Goal: Transaction & Acquisition: Subscribe to service/newsletter

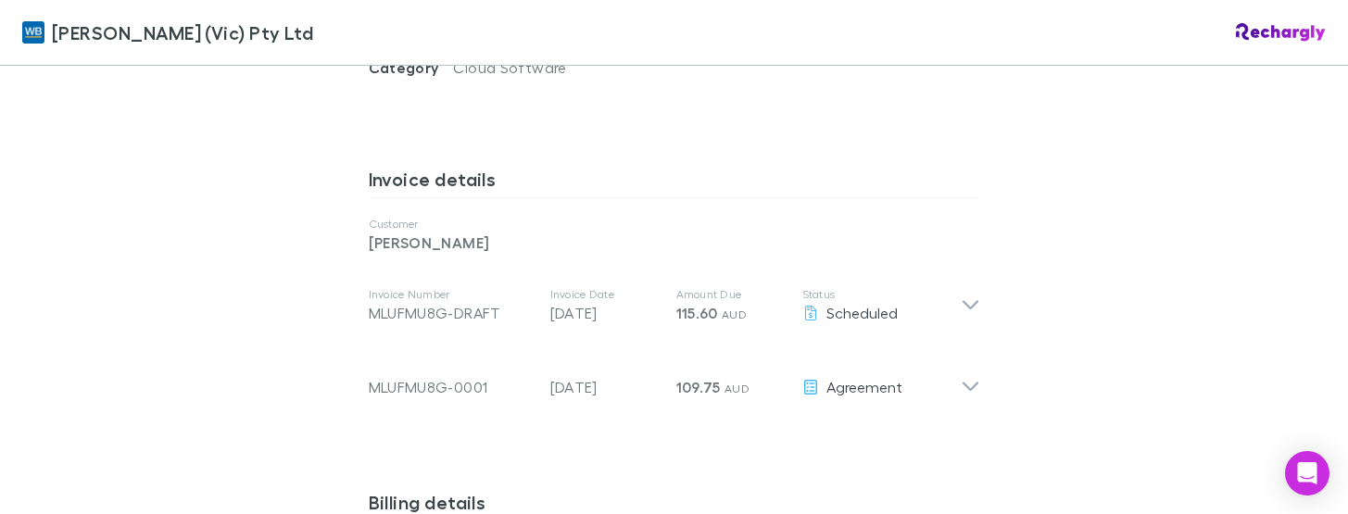
scroll to position [926, 0]
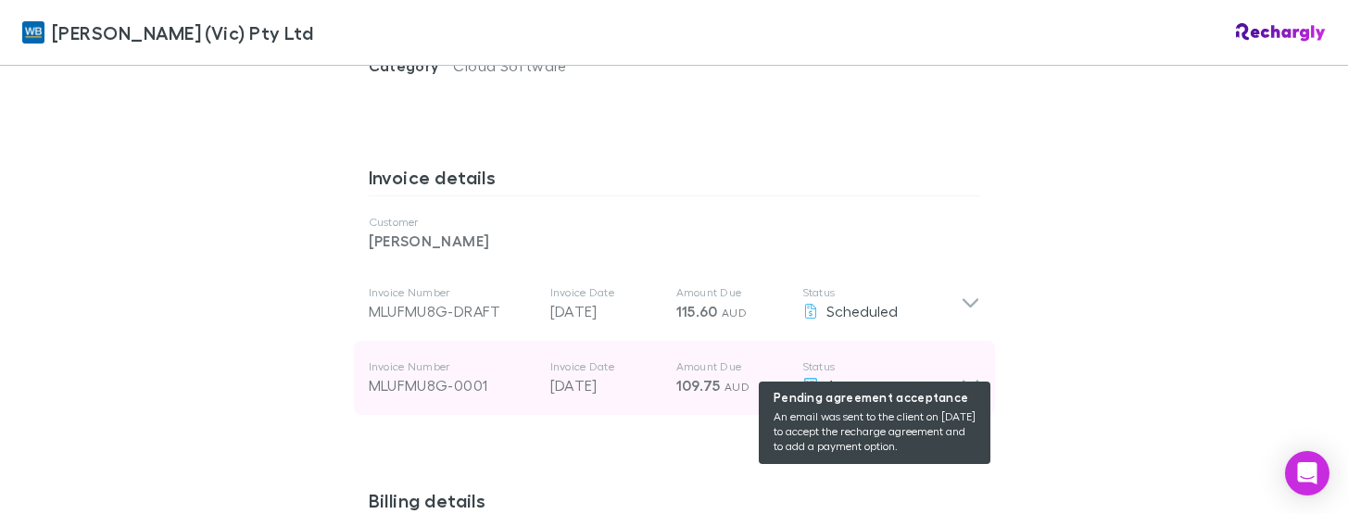
click at [949, 374] on div "Agreement" at bounding box center [881, 385] width 158 height 22
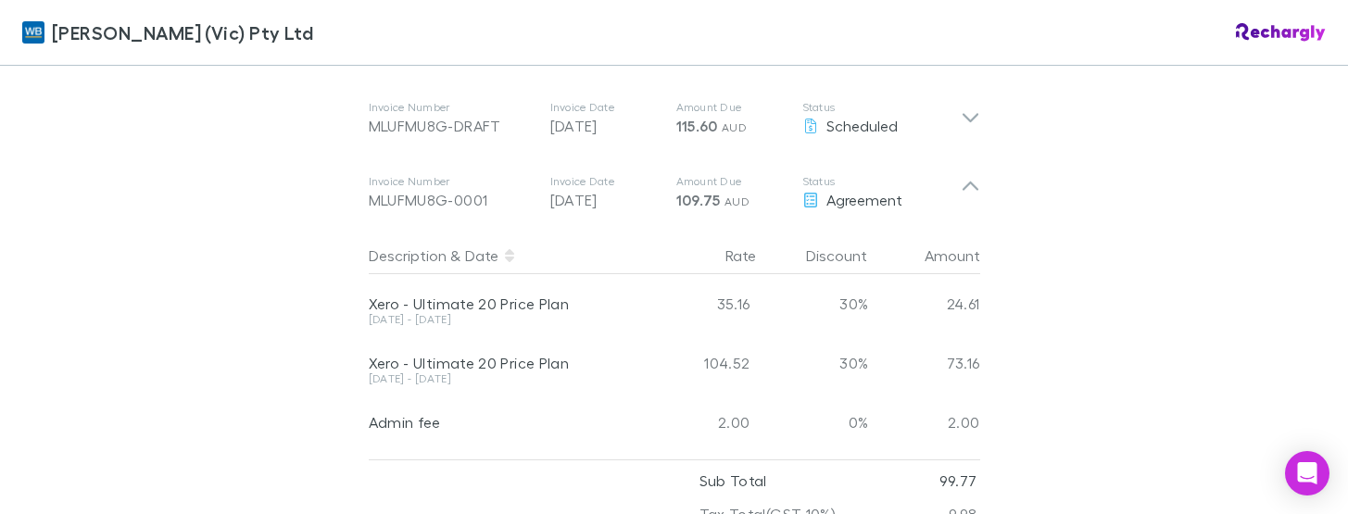
scroll to position [1019, 0]
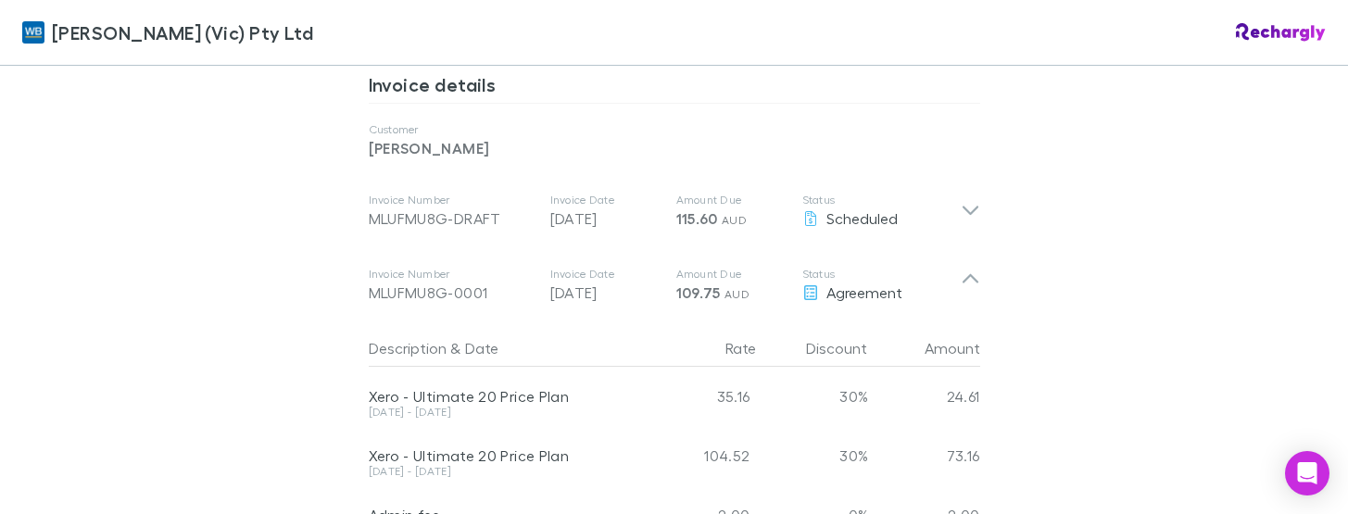
click at [220, 290] on div "William Buck (Vic) Pty Ltd William Buck (Vic) Pty Ltd Software subscriptions ag…" at bounding box center [674, 257] width 1348 height 514
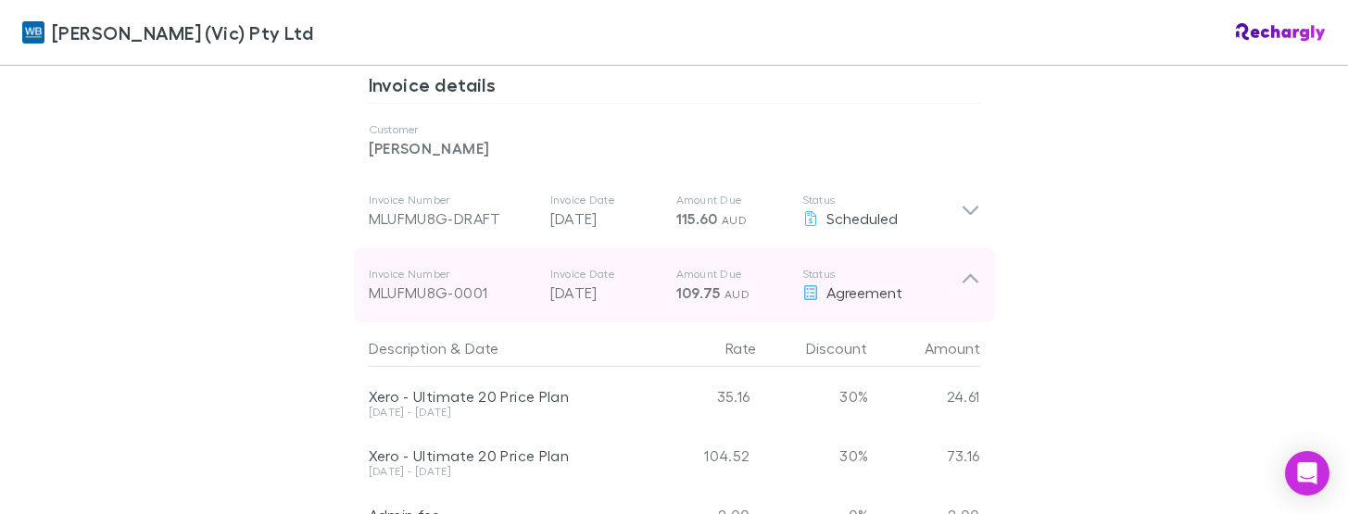
click at [949, 252] on div "Invoice Number MLUFMU8G-0001 Invoice Date 28 Jul 2025 Amount Due 109.75 AUD Sta…" at bounding box center [665, 285] width 592 height 67
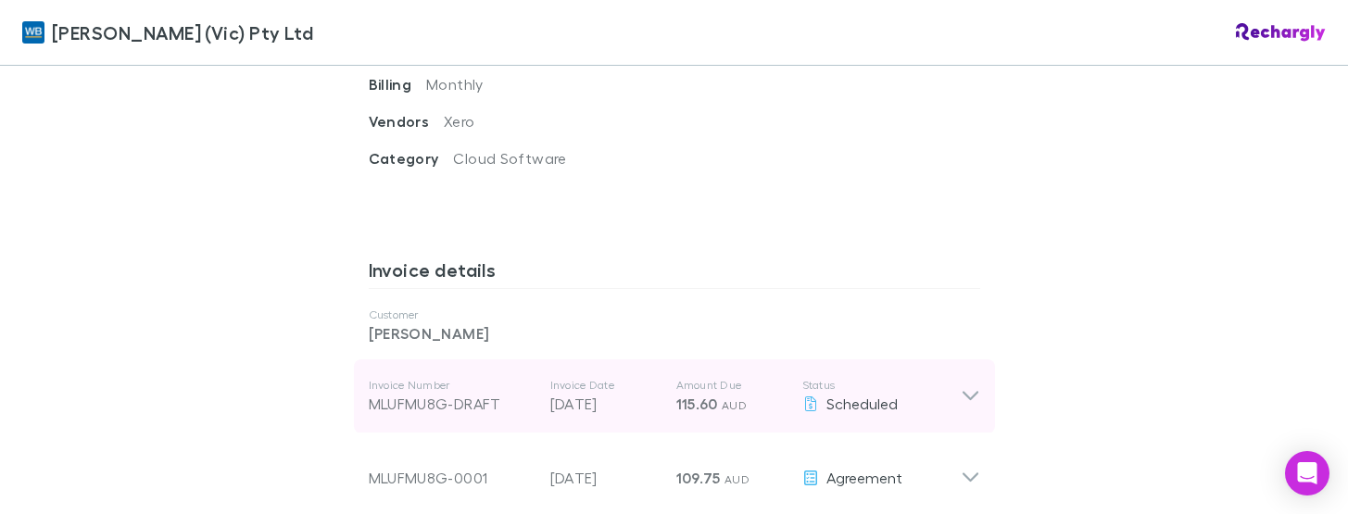
scroll to position [926, 0]
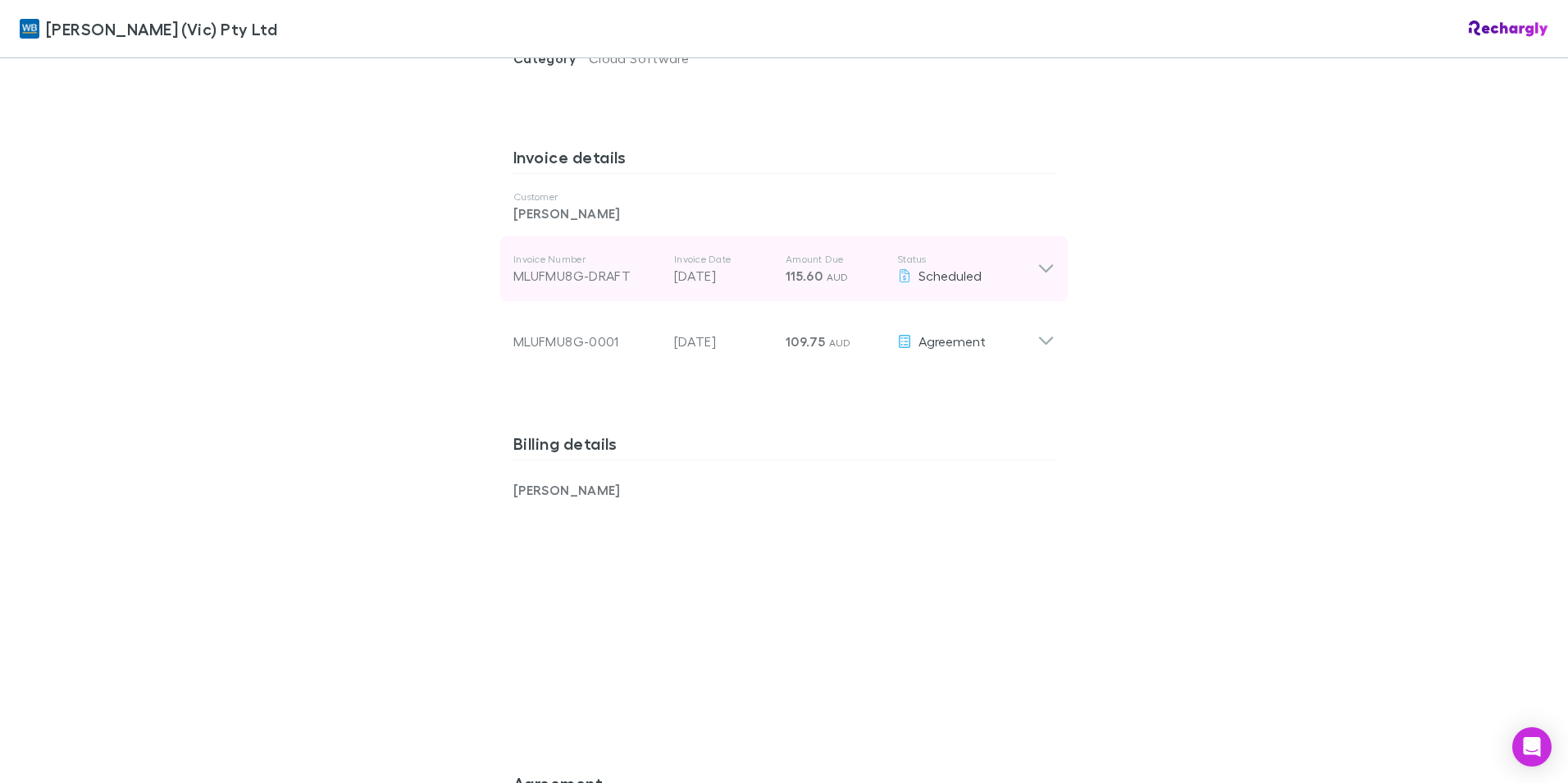
click at [955, 252] on p "Status" at bounding box center [967, 259] width 140 height 13
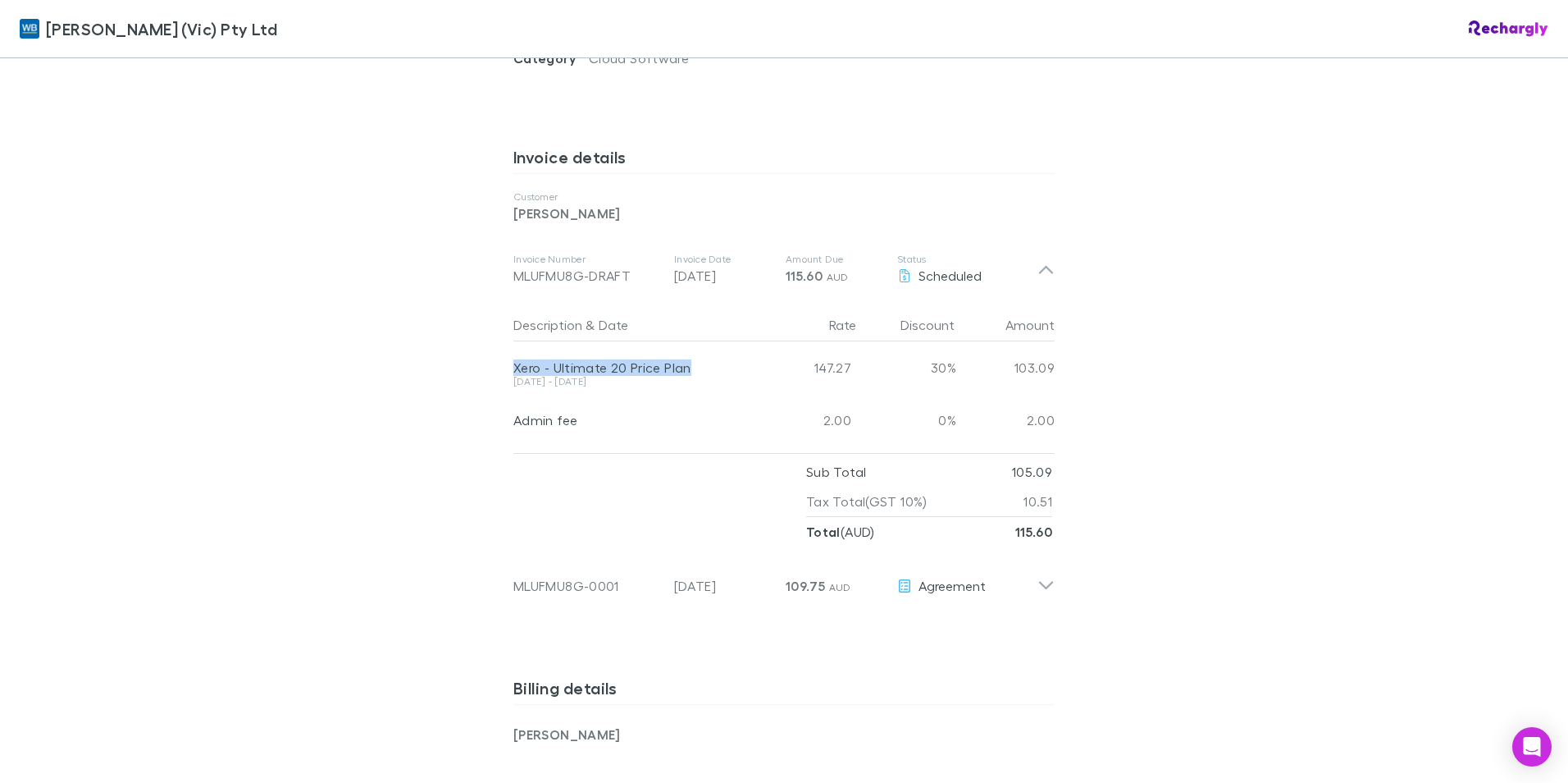
drag, startPoint x: 702, startPoint y: 351, endPoint x: 508, endPoint y: 345, distance: 194.1
click at [514, 360] on div "Xero - Ultimate 20 Price Plan" at bounding box center [633, 368] width 239 height 17
copy div "Xero - Ultimate 20 Price Plan"
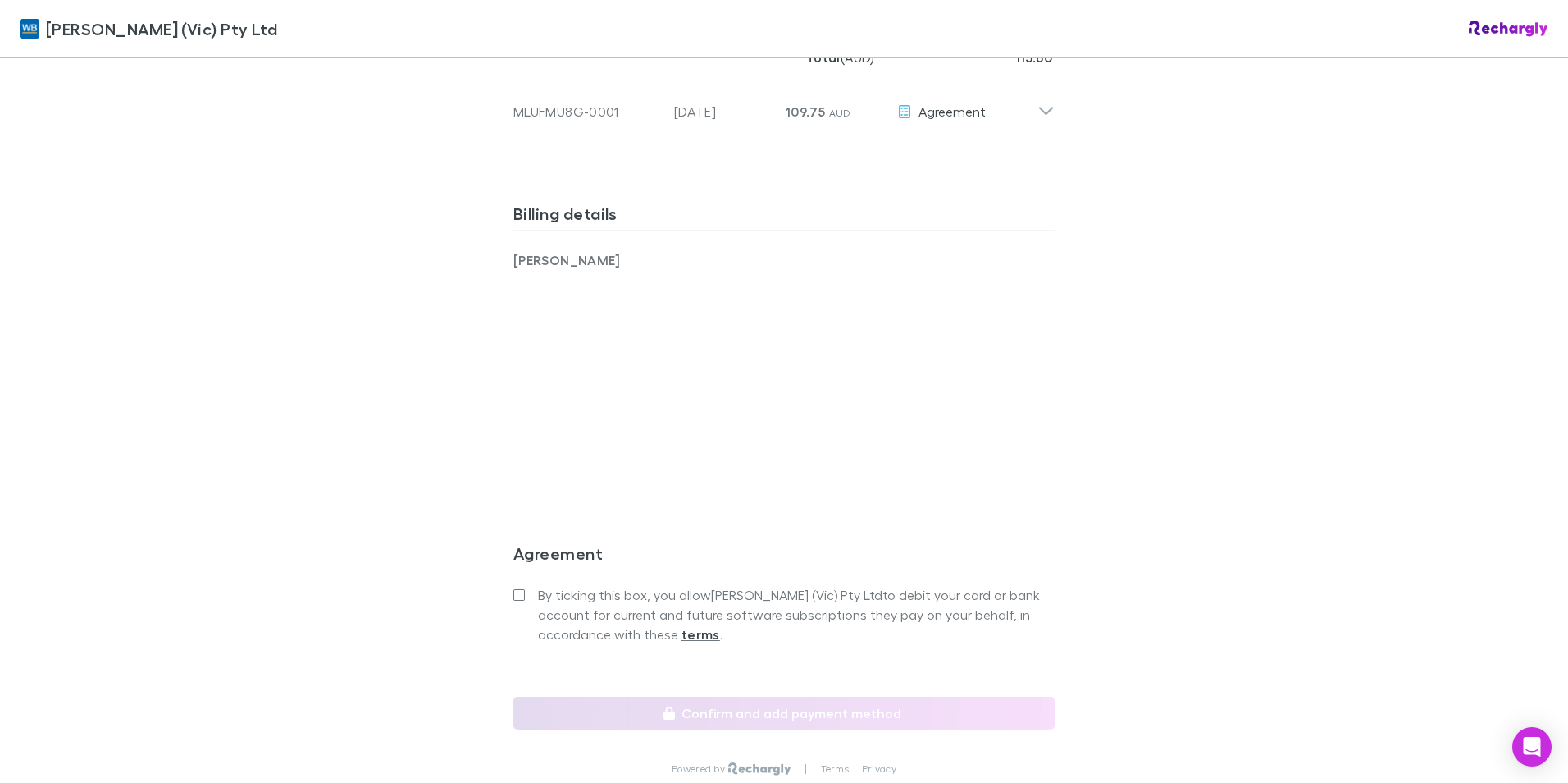
scroll to position [1313, 0]
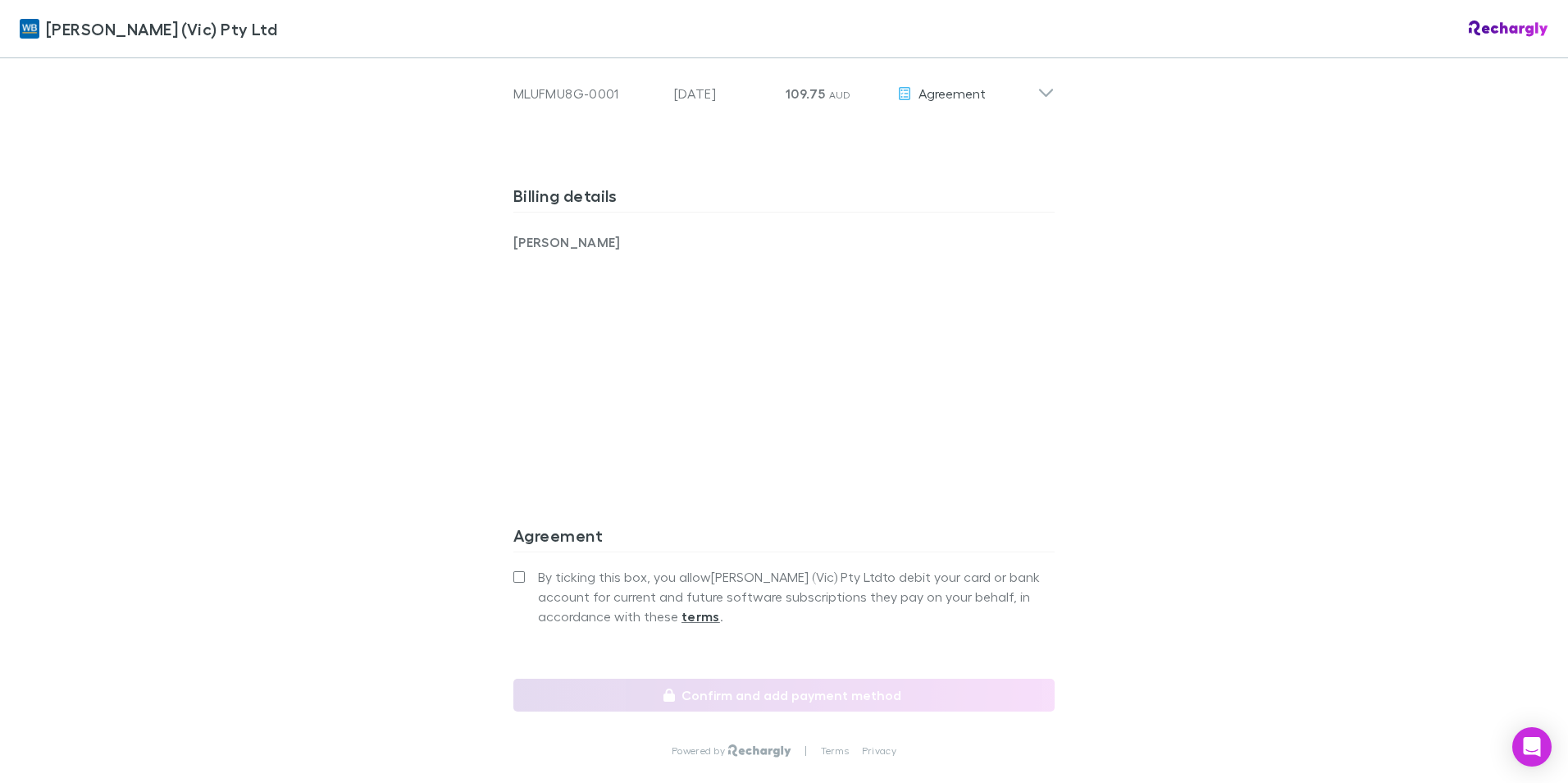
click at [514, 454] on label "By ticking this box, you allow William Buck (Vic) Pty Ltd to debit your card or…" at bounding box center [784, 596] width 541 height 59
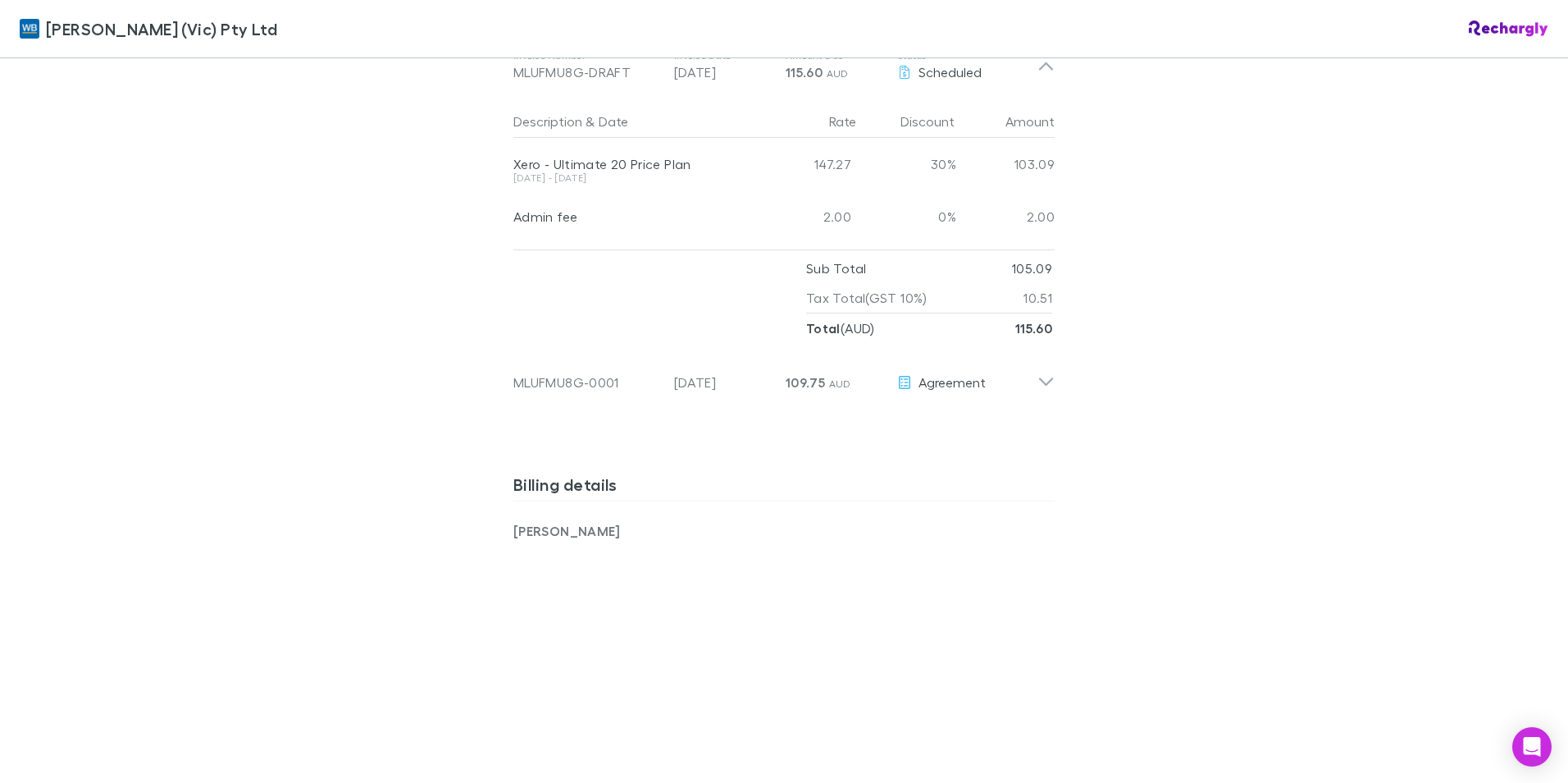
scroll to position [985, 0]
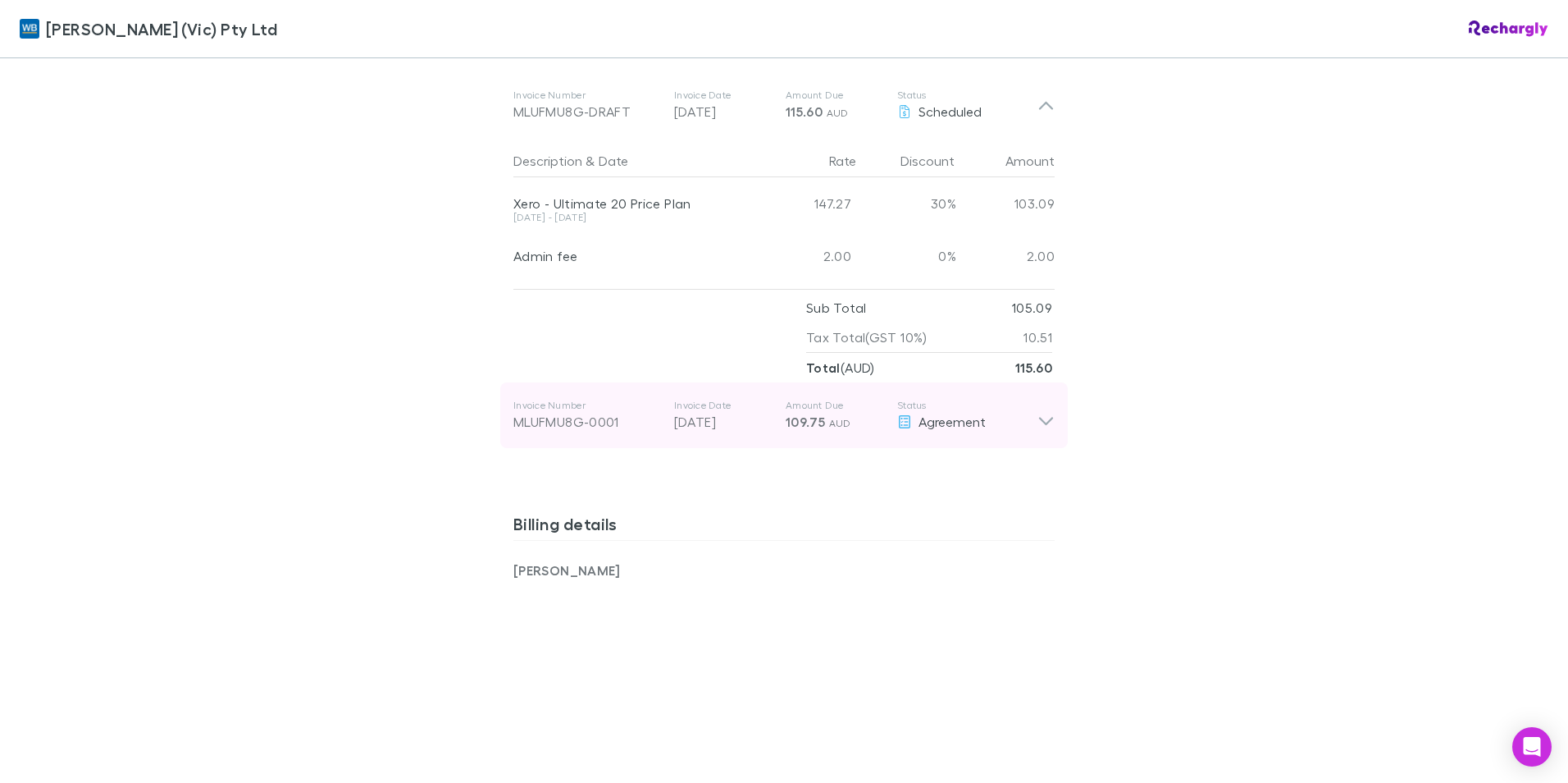
click at [965, 414] on span "Agreement" at bounding box center [952, 422] width 67 height 16
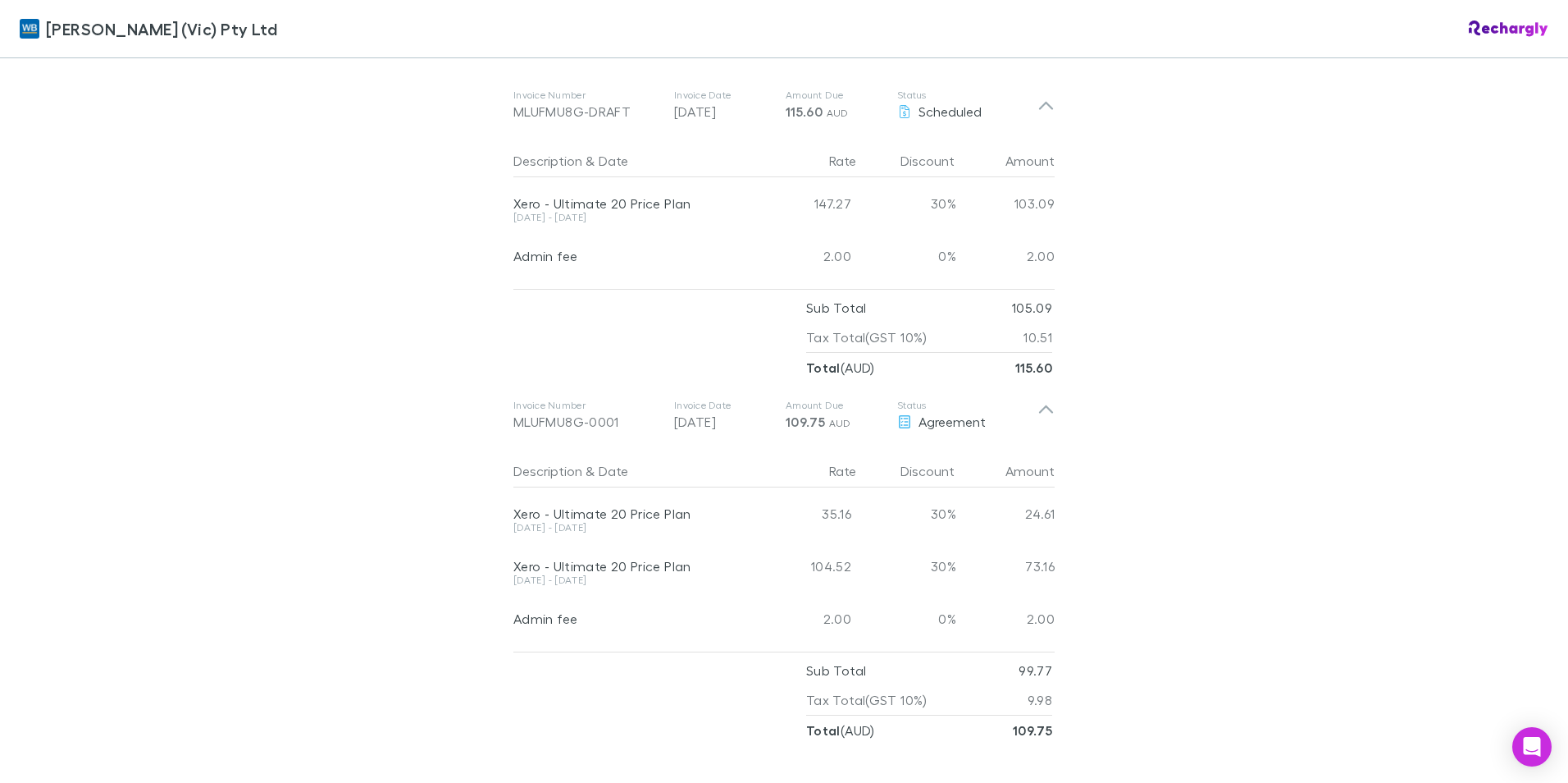
click at [1193, 454] on div "William Buck (Vic) Pty Ltd William Buck (Vic) Pty Ltd Software subscriptions ag…" at bounding box center [784, 392] width 1568 height 783
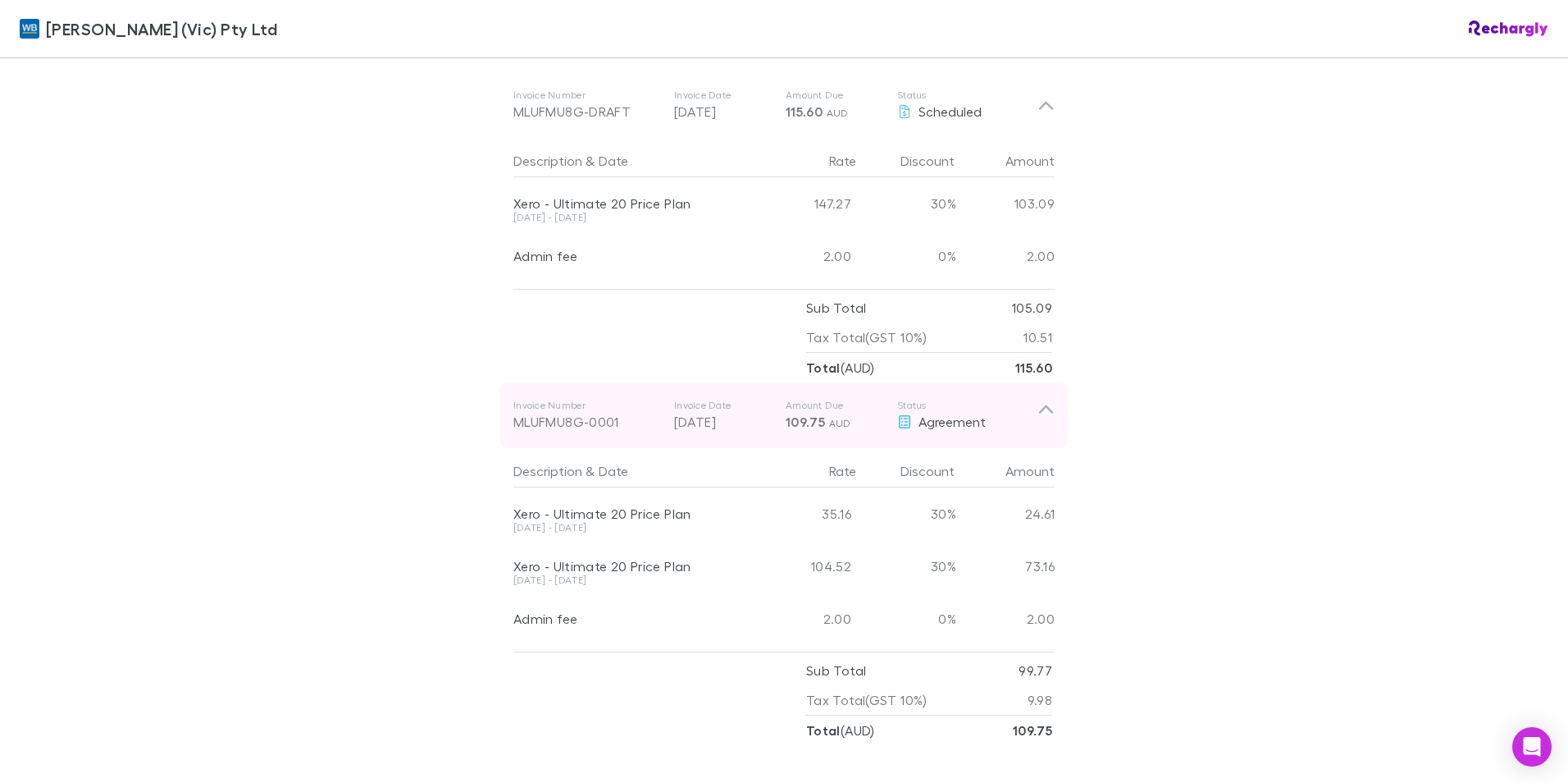
click at [1002, 412] on div "Agreement" at bounding box center [967, 422] width 140 height 19
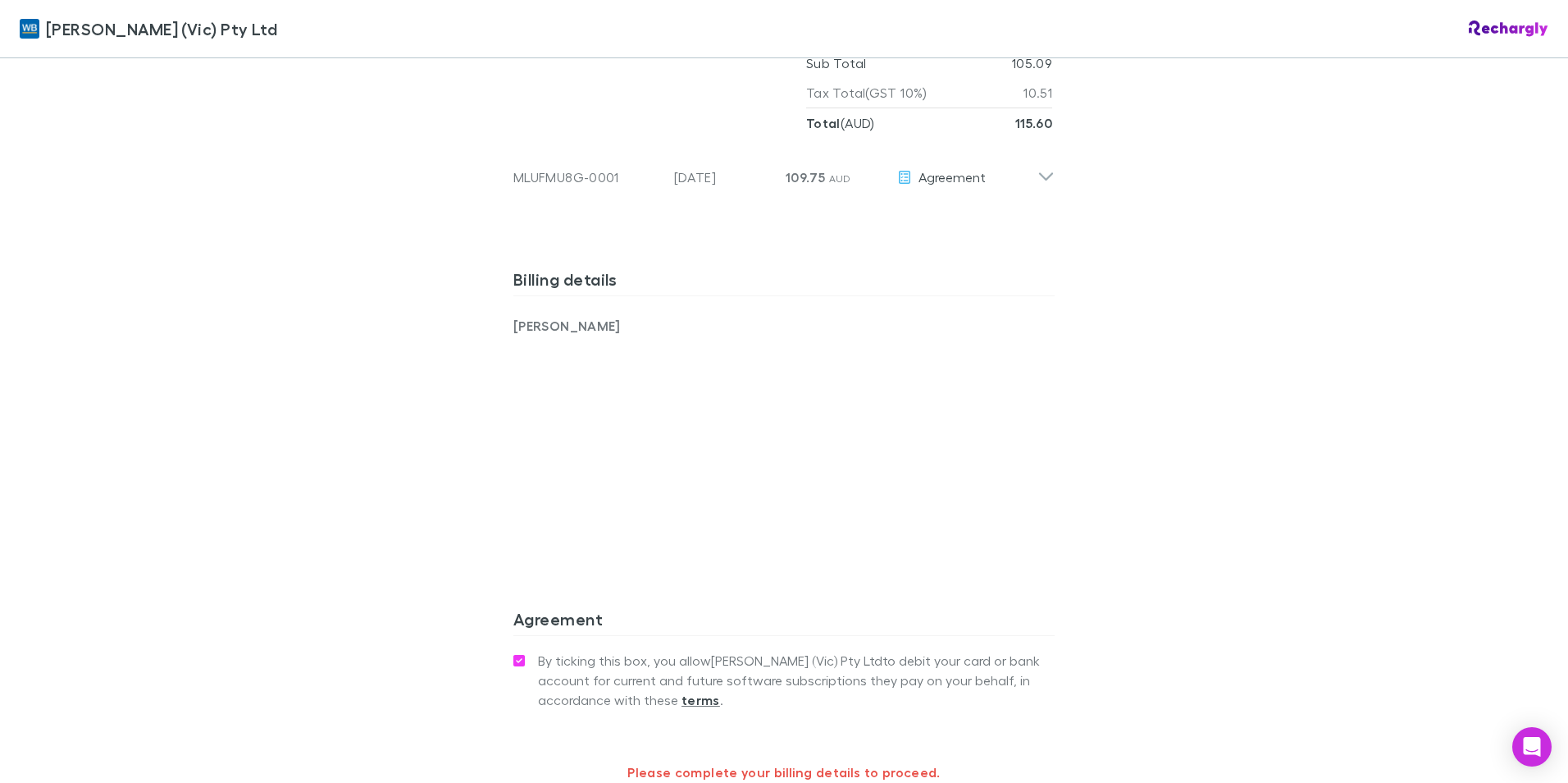
scroll to position [1230, 0]
click at [404, 454] on div "William Buck (Vic) Pty Ltd William Buck (Vic) Pty Ltd Software subscriptions ag…" at bounding box center [784, 392] width 1568 height 783
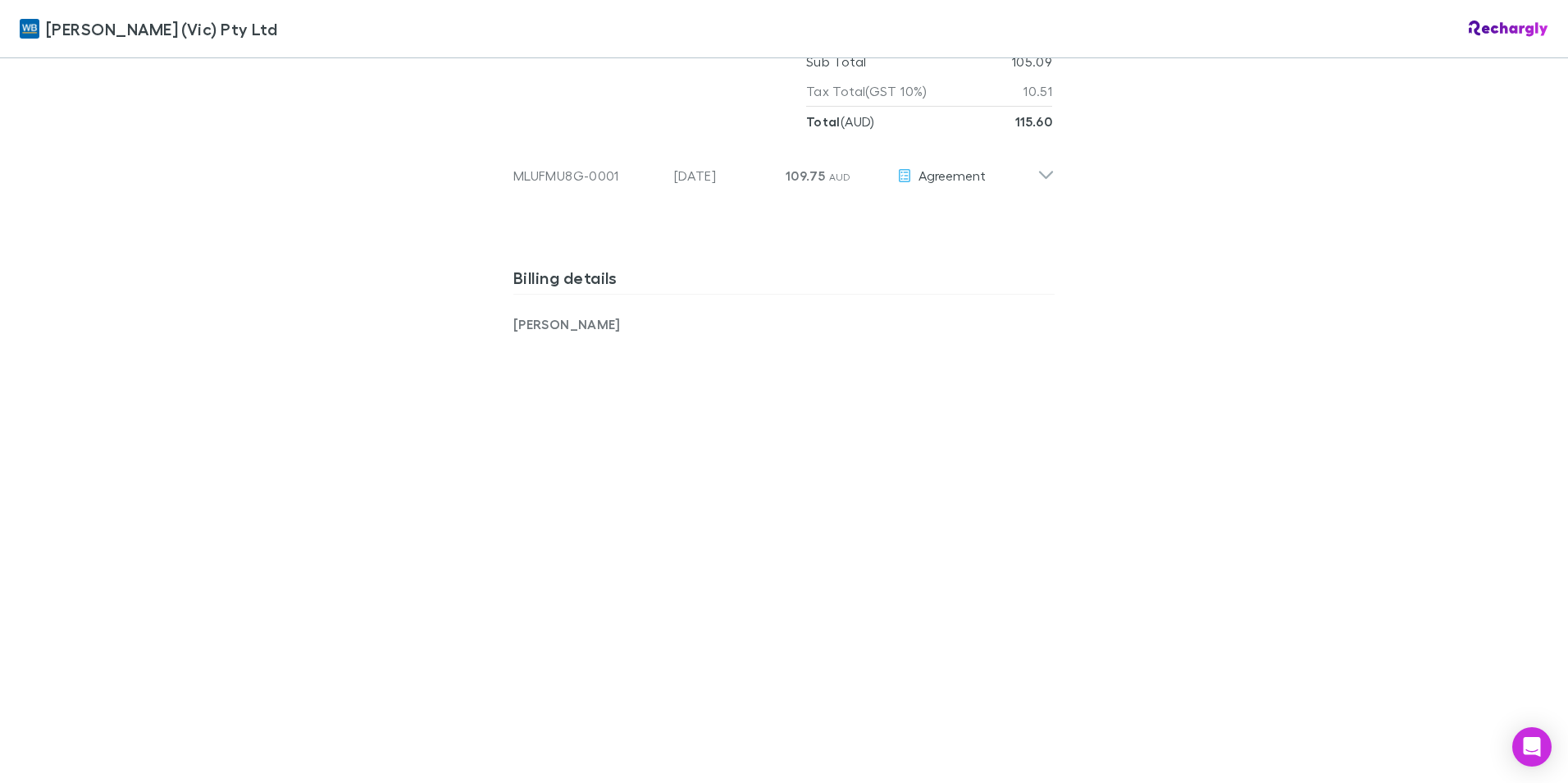
click at [406, 454] on div "William Buck (Vic) Pty Ltd William Buck (Vic) Pty Ltd Software subscriptions ag…" at bounding box center [784, 392] width 1568 height 783
click at [149, 423] on div "William Buck (Vic) Pty Ltd William Buck (Vic) Pty Ltd Software subscriptions ag…" at bounding box center [784, 392] width 1568 height 783
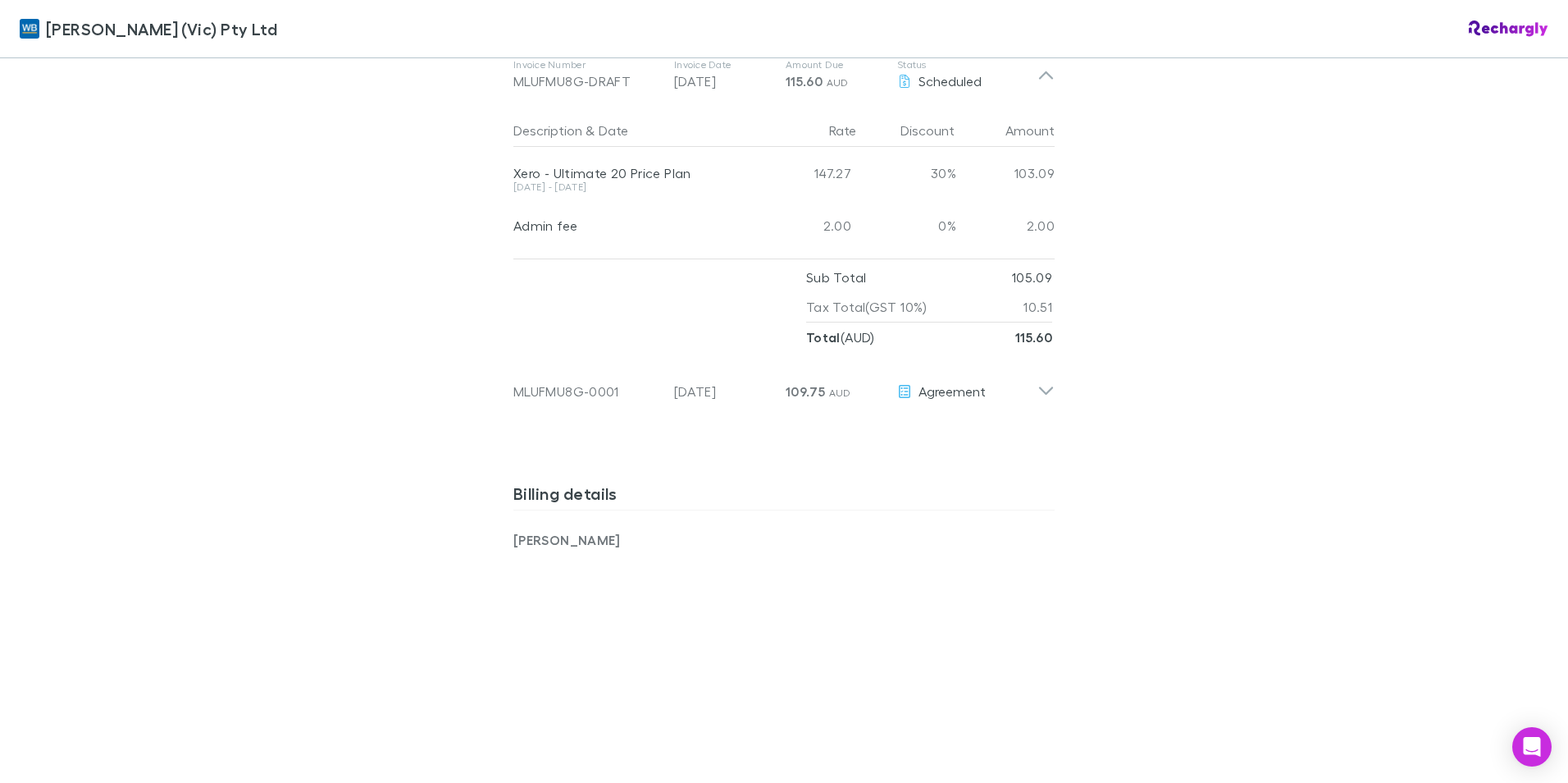
scroll to position [1425, 0]
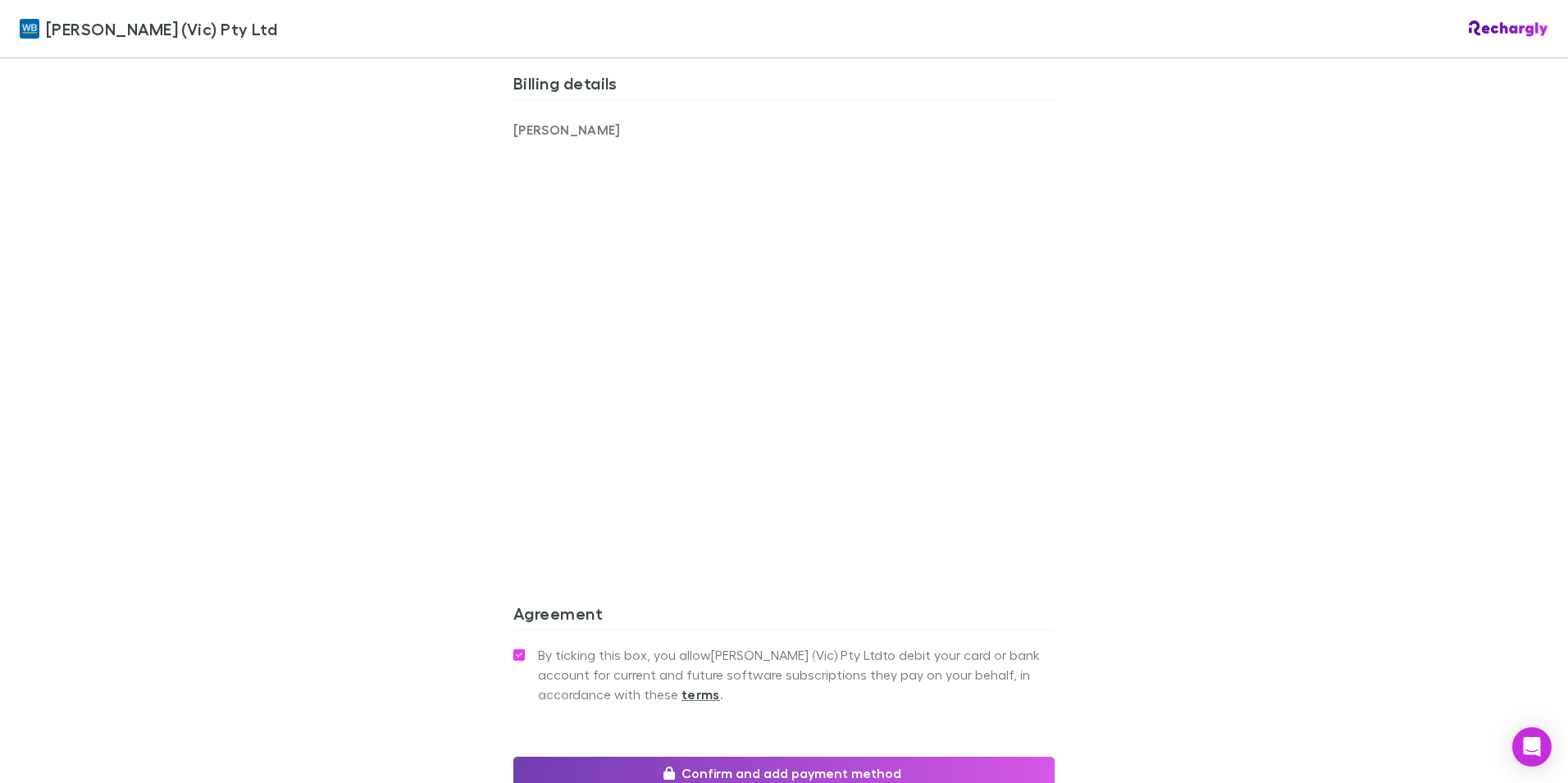
click at [807, 454] on button "Confirm and add payment method" at bounding box center [784, 772] width 541 height 33
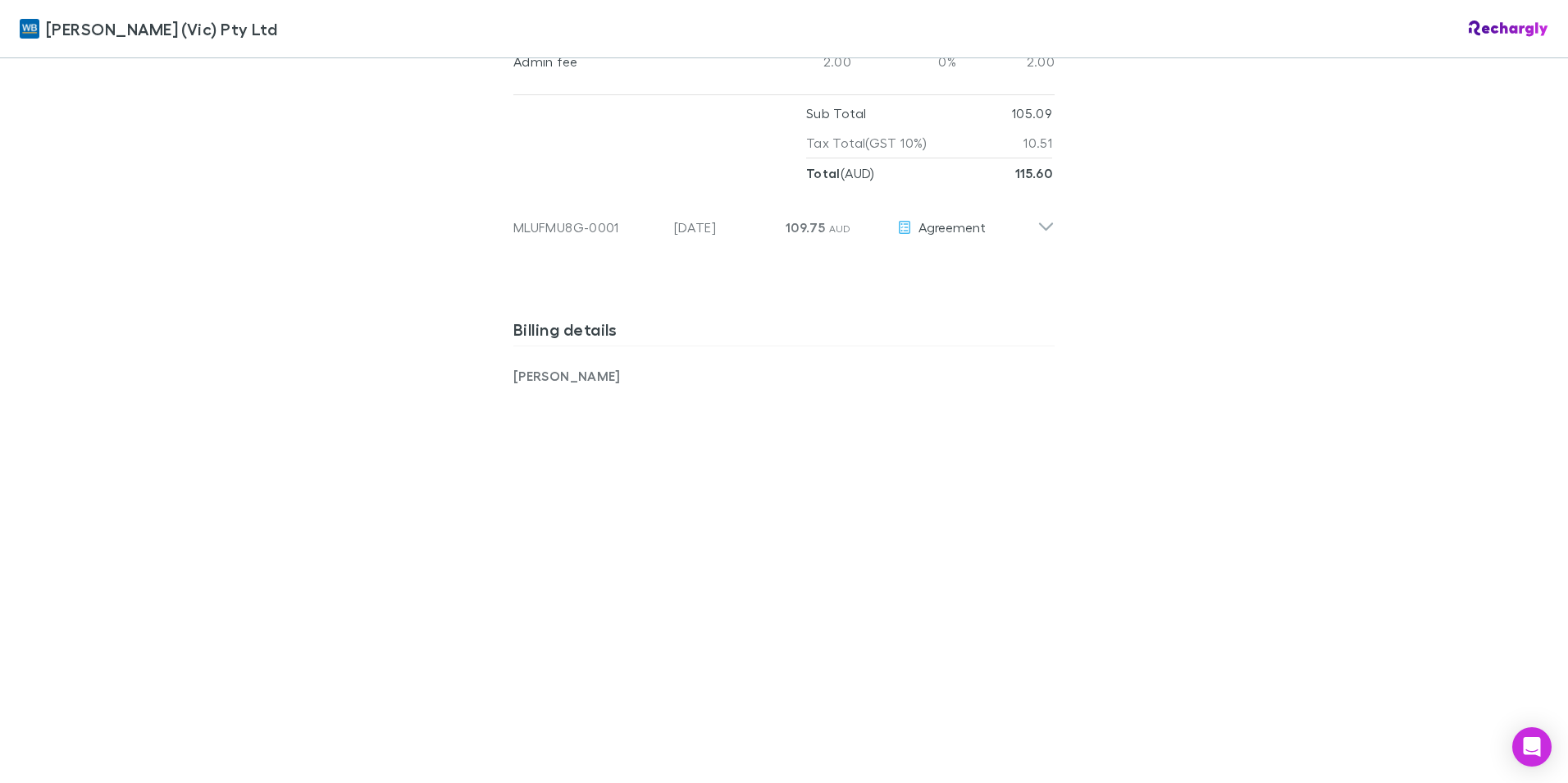
scroll to position [933, 0]
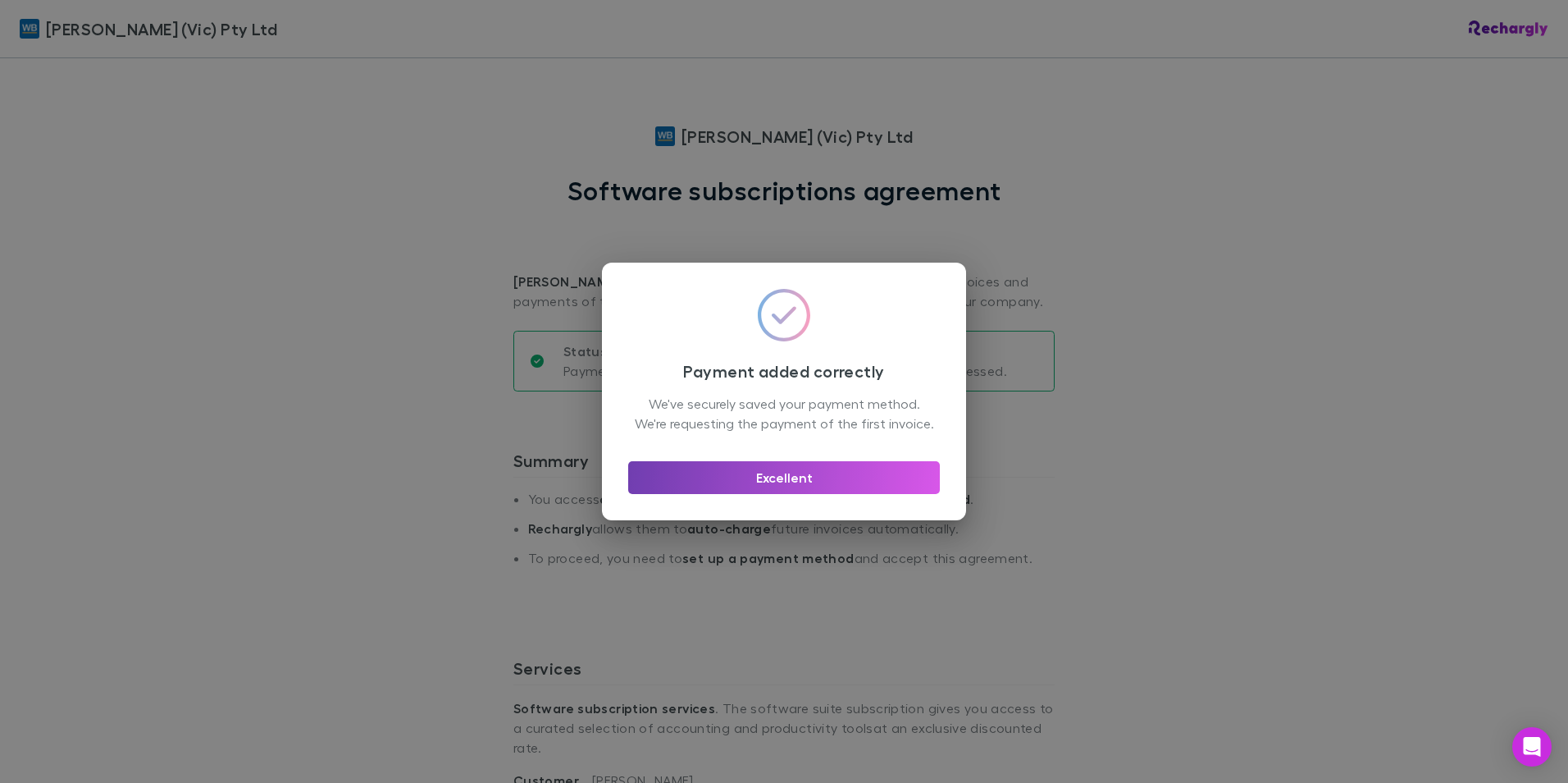
click at [854, 483] on button "Excellent" at bounding box center [784, 477] width 312 height 33
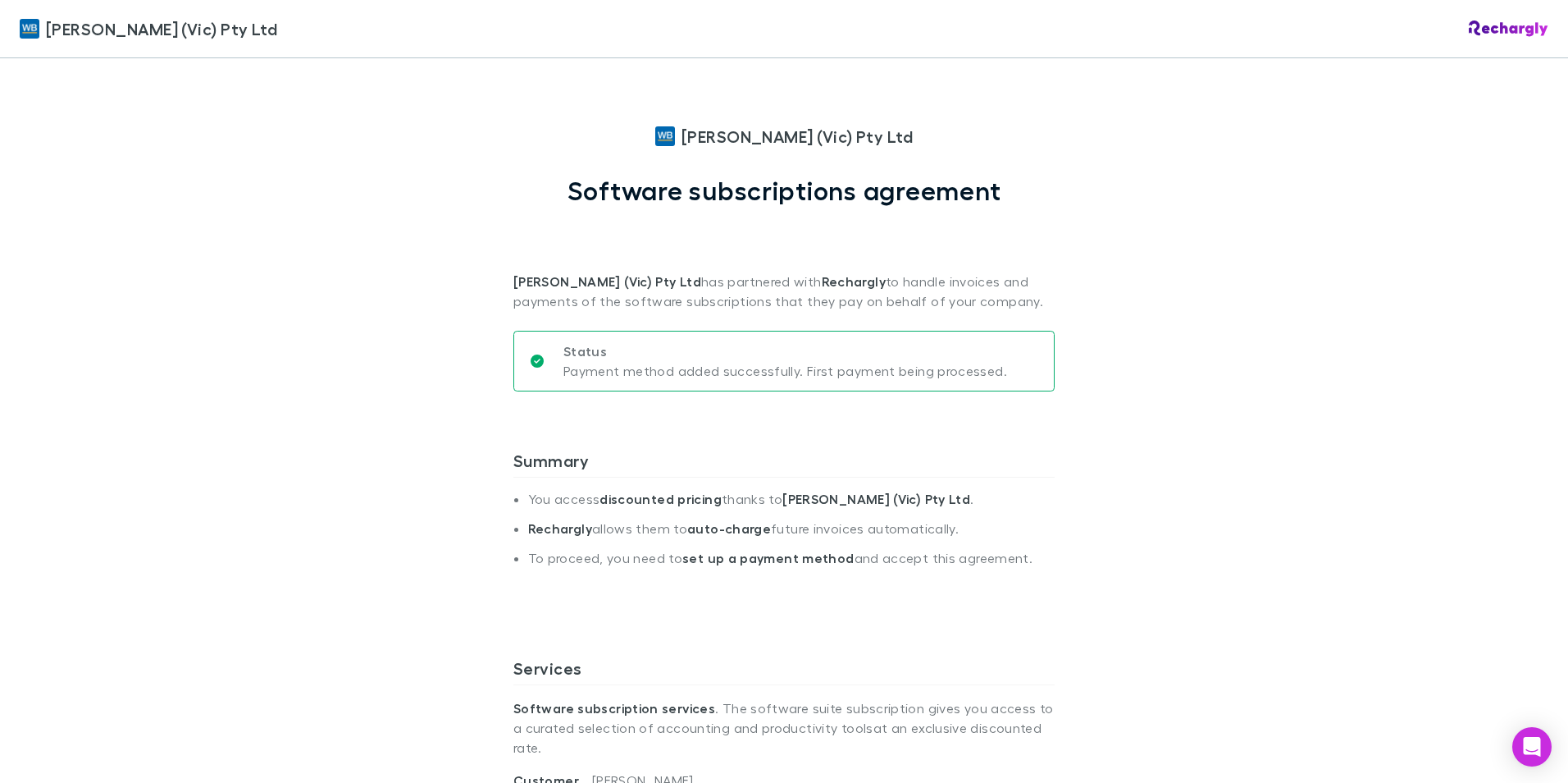
click at [1410, 490] on div "[PERSON_NAME] (Vic) Pty Ltd [PERSON_NAME] (Vic) Pty Ltd Software subscriptions …" at bounding box center [784, 392] width 1568 height 783
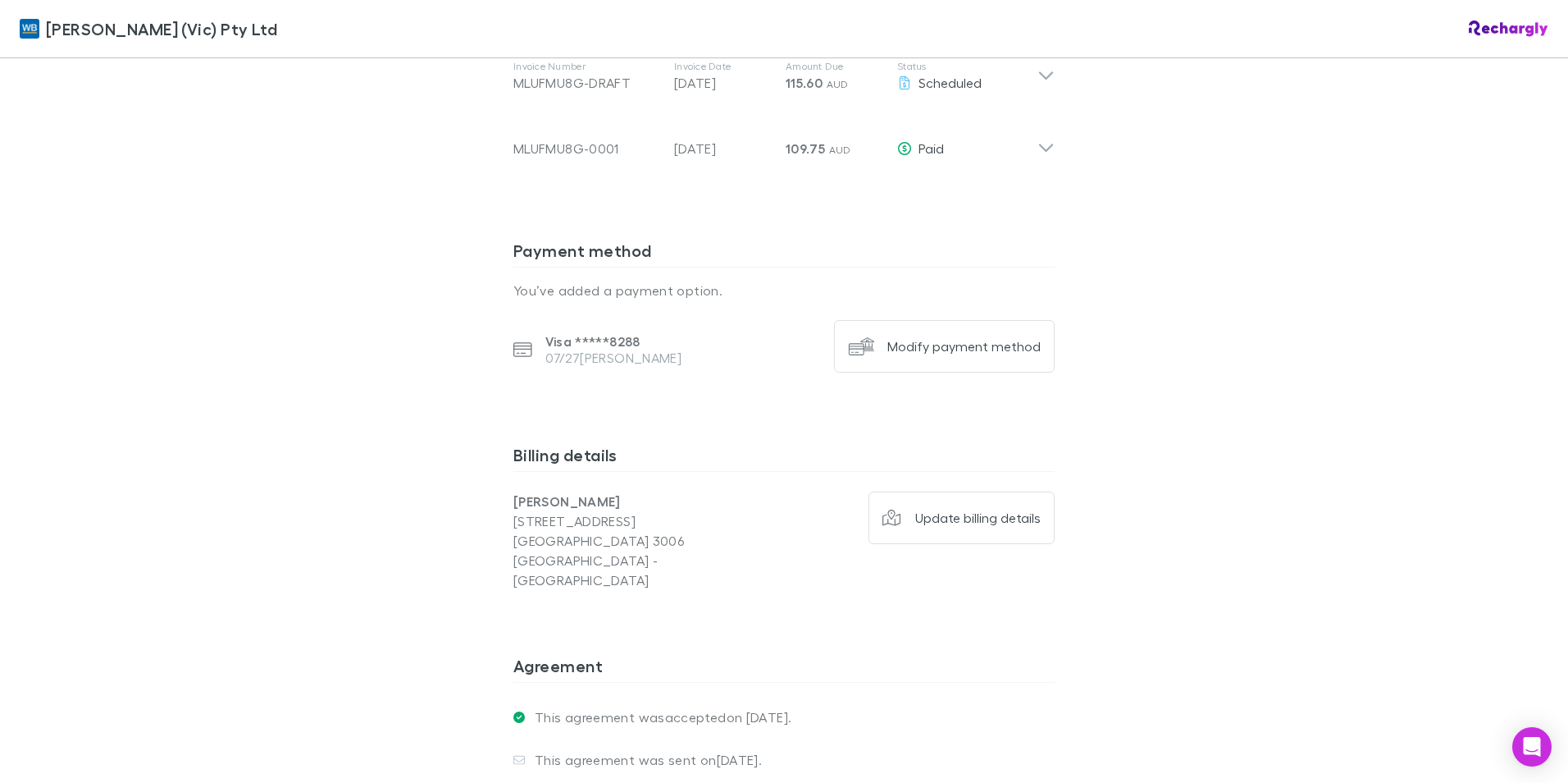
scroll to position [985, 0]
